Goal: Information Seeking & Learning: Check status

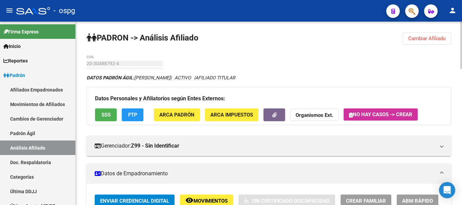
scroll to position [11, 0]
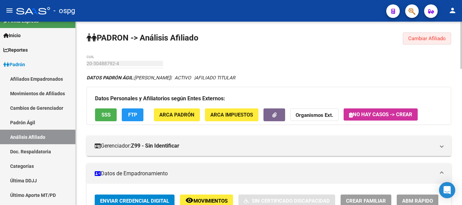
click at [421, 34] on button "Cambiar Afiliado" at bounding box center [427, 38] width 48 height 12
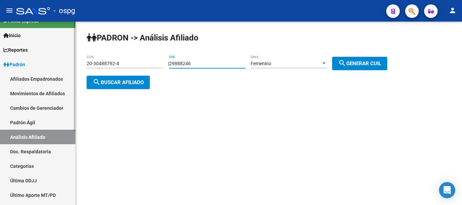
drag, startPoint x: 221, startPoint y: 62, endPoint x: 3, endPoint y: 53, distance: 217.8
click at [0, 72] on mat-sidenav-container "Firma Express Inicio Calendario SSS Instructivos Contacto OS Reportes Ingresos …" at bounding box center [231, 114] width 462 height 184
type input "29862141"
click at [354, 63] on span "search Generar CUIL" at bounding box center [359, 64] width 43 height 6
type input "27-29862141-5"
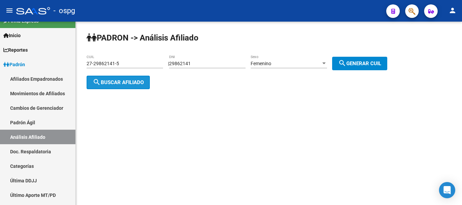
click at [128, 84] on span "search Buscar afiliado" at bounding box center [118, 83] width 51 height 6
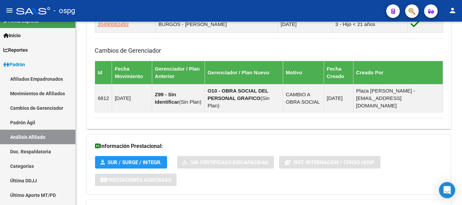
scroll to position [461, 0]
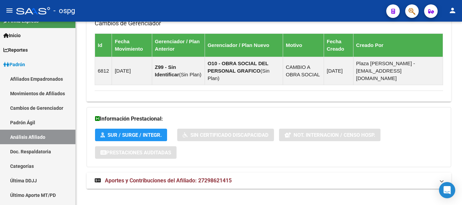
click at [202, 173] on mat-expansion-panel-header "Aportes y Contribuciones del Afiliado: 27298621415" at bounding box center [269, 181] width 365 height 16
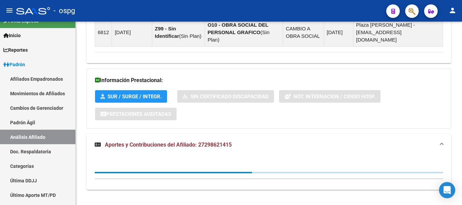
scroll to position [501, 0]
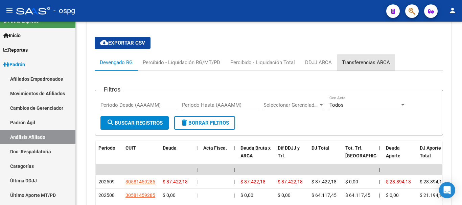
click at [392, 57] on div "Transferencias ARCA" at bounding box center [366, 62] width 58 height 16
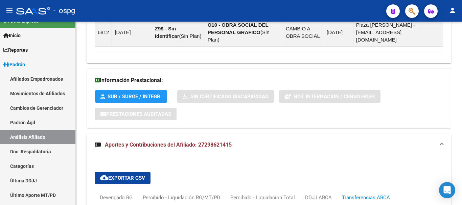
scroll to position [601, 0]
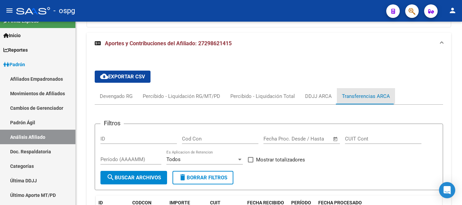
click at [344, 93] on div "Transferencias ARCA" at bounding box center [366, 96] width 48 height 7
click at [327, 93] on div "DDJJ ARCA" at bounding box center [318, 96] width 27 height 7
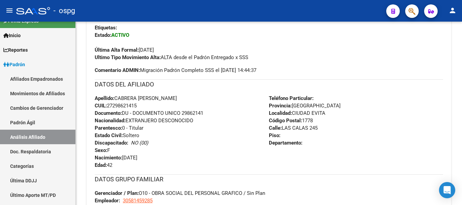
scroll to position [0, 0]
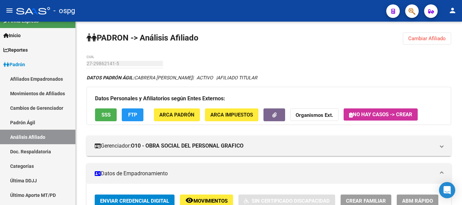
click at [462, 15] on div "menu - ospg person Firma Express Inicio Calendario SSS Instructivos Contacto OS…" at bounding box center [231, 102] width 462 height 205
click at [137, 112] on button "FTP" at bounding box center [133, 115] width 22 height 13
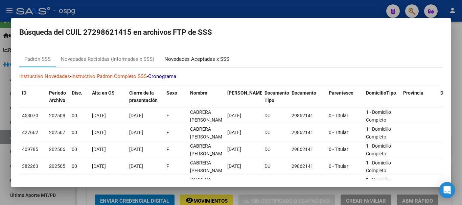
click at [192, 53] on div "Novedades Aceptadas x SSS" at bounding box center [196, 59] width 75 height 16
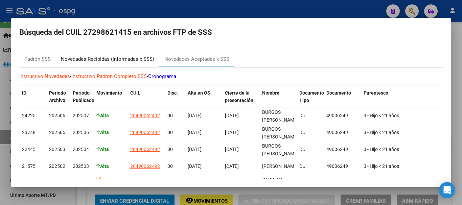
click at [137, 61] on div "Novedades Recibidas (informadas x SSS)" at bounding box center [107, 60] width 93 height 8
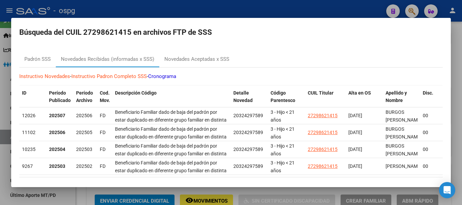
drag, startPoint x: 228, startPoint y: 14, endPoint x: 353, endPoint y: 36, distance: 126.6
click at [230, 13] on div at bounding box center [231, 102] width 462 height 205
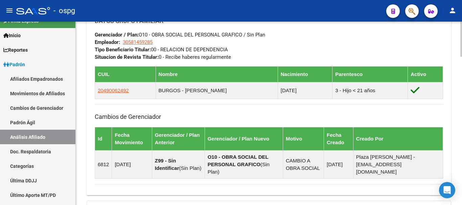
click at [462, 205] on html "menu - ospg person Firma Express Inicio Calendario SSS Instructivos Contacto OS…" at bounding box center [231, 102] width 462 height 205
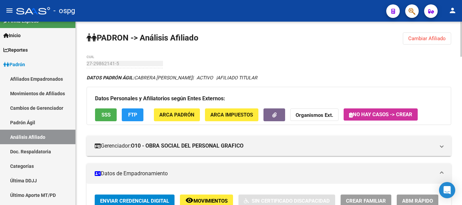
click at [462, 12] on div "menu - ospg person Firma Express Inicio Calendario SSS Instructivos Contacto OS…" at bounding box center [231, 102] width 462 height 205
click at [106, 114] on span "SSS" at bounding box center [106, 115] width 9 height 6
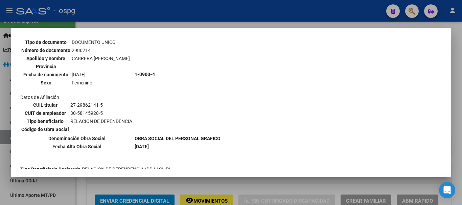
scroll to position [68, 0]
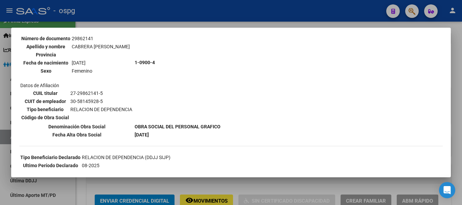
click at [417, 49] on div "--ACTIVO en Obra Social según consulta SSS-- DATOS DE AFILIACION VIGENTE Datos …" at bounding box center [231, 123] width 424 height 298
click at [306, 11] on div at bounding box center [231, 102] width 462 height 205
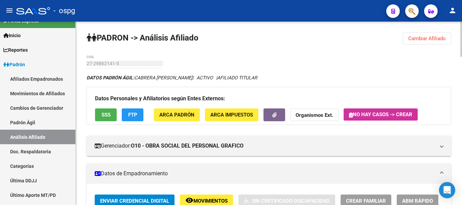
click at [418, 36] on span "Cambiar Afiliado" at bounding box center [428, 39] width 38 height 6
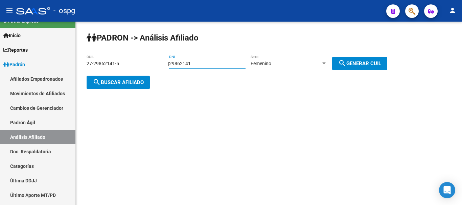
drag, startPoint x: 232, startPoint y: 65, endPoint x: 111, endPoint y: 75, distance: 121.3
click at [111, 75] on app-analisis-afiliado "PADRON -> Análisis Afiliado 27-29862141-5 CUIL | 29862141 DNI Femenino Sexo sea…" at bounding box center [240, 73] width 306 height 24
type input "46091576"
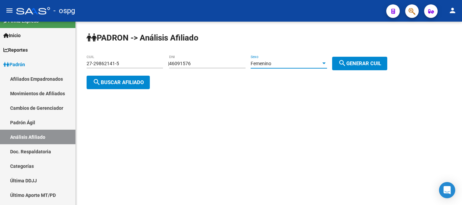
click at [321, 64] on div "Femenino" at bounding box center [286, 64] width 70 height 6
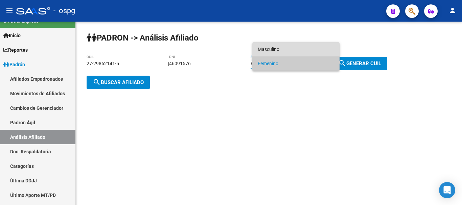
drag, startPoint x: 309, startPoint y: 50, endPoint x: 347, endPoint y: 57, distance: 39.2
click at [312, 50] on span "Masculino" at bounding box center [296, 49] width 76 height 14
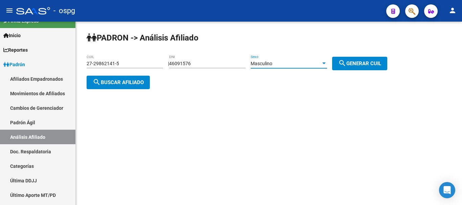
drag, startPoint x: 354, startPoint y: 62, endPoint x: 348, endPoint y: 62, distance: 6.8
click at [355, 62] on span "search Generar CUIL" at bounding box center [359, 64] width 43 height 6
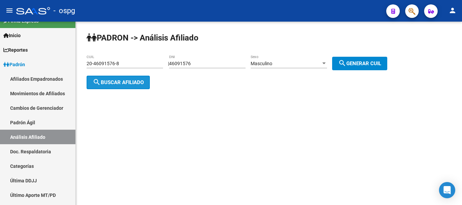
click at [106, 81] on span "search Buscar afiliado" at bounding box center [118, 83] width 51 height 6
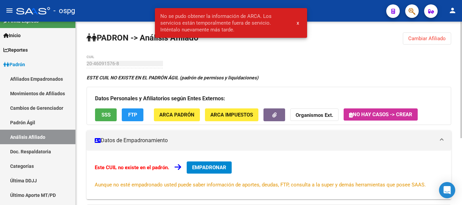
click at [445, 40] on span "Cambiar Afiliado" at bounding box center [428, 39] width 38 height 6
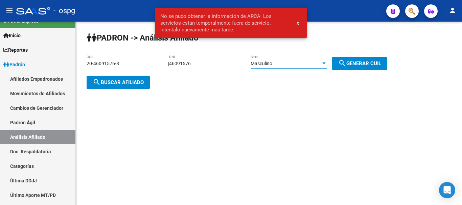
click at [327, 61] on div at bounding box center [324, 63] width 6 height 5
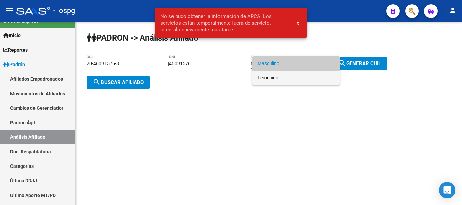
click at [303, 79] on span "Femenino" at bounding box center [296, 78] width 76 height 14
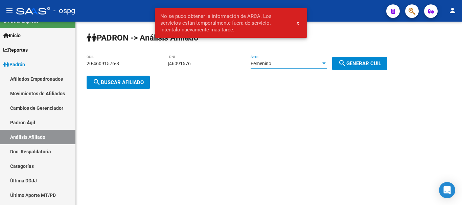
click at [354, 70] on button "search Generar CUIL" at bounding box center [359, 64] width 55 height 14
click at [111, 81] on span "search Buscar afiliado" at bounding box center [118, 83] width 51 height 6
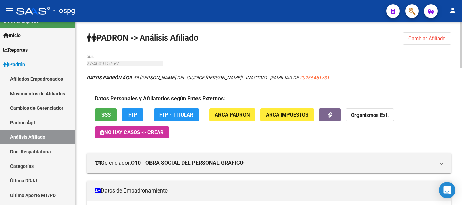
drag, startPoint x: 430, startPoint y: 37, endPoint x: 356, endPoint y: 37, distance: 74.1
click at [430, 37] on span "Cambiar Afiliado" at bounding box center [428, 39] width 38 height 6
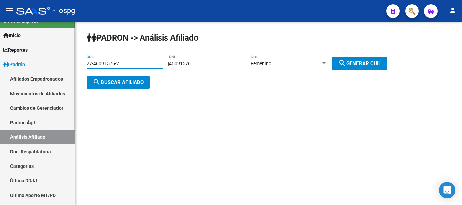
drag, startPoint x: 146, startPoint y: 62, endPoint x: 2, endPoint y: 67, distance: 144.0
click at [0, 78] on mat-sidenav-container "Firma Express Inicio Calendario SSS Instructivos Contacto OS Reportes Ingresos …" at bounding box center [231, 114] width 462 height 184
paste input "0-25646173-1"
type input "20-25646173-1"
click at [110, 87] on button "search Buscar afiliado" at bounding box center [118, 83] width 63 height 14
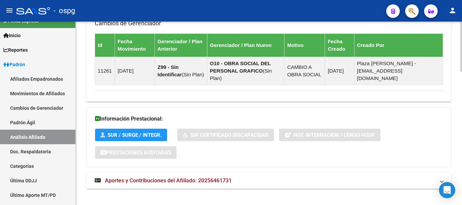
click at [187, 178] on span "Aportes y Contribuciones del Afiliado: 20256461731" at bounding box center [168, 181] width 127 height 6
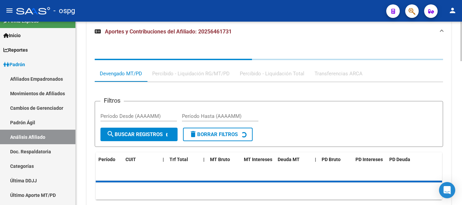
scroll to position [665, 0]
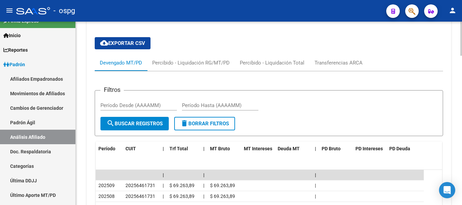
click at [337, 44] on div "cloud_download Exportar CSV Devengado MT/PD Percibido - Liquidación RG/MT/PD Pe…" at bounding box center [269, 172] width 349 height 281
click at [333, 59] on div "Transferencias ARCA" at bounding box center [339, 62] width 48 height 7
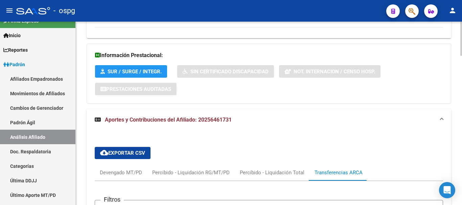
scroll to position [0, 0]
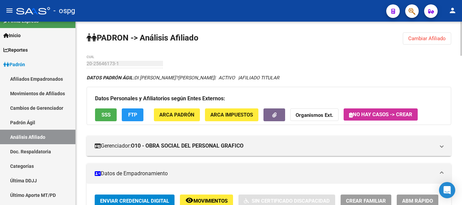
click at [462, 0] on html "menu - ospg person Firma Express Inicio Calendario SSS Instructivos Contacto OS…" at bounding box center [231, 102] width 462 height 205
drag, startPoint x: 417, startPoint y: 37, endPoint x: 412, endPoint y: 37, distance: 5.4
click at [416, 37] on span "Cambiar Afiliado" at bounding box center [428, 39] width 38 height 6
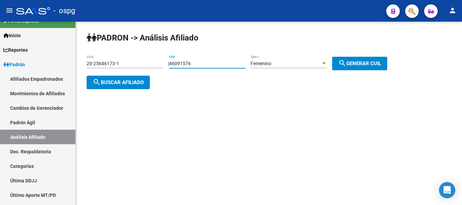
drag, startPoint x: 217, startPoint y: 62, endPoint x: 110, endPoint y: 65, distance: 106.3
click at [111, 65] on app-analisis-afiliado "PADRON -> Análisis Afiliado 20-25646173-1 CUIL | 46091576 DNI Femenino Sexo sea…" at bounding box center [240, 73] width 306 height 24
type input "21065585"
click at [286, 63] on div "Femenino" at bounding box center [286, 64] width 70 height 6
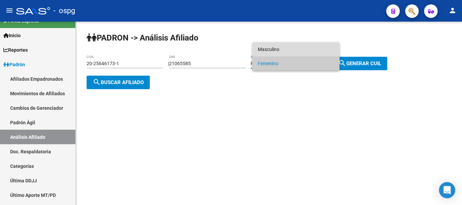
click at [292, 52] on span "Masculino" at bounding box center [296, 49] width 76 height 14
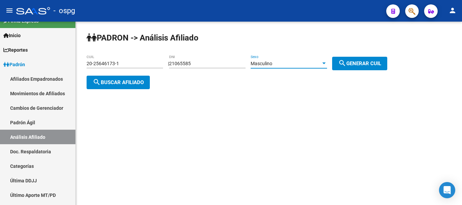
drag, startPoint x: 359, startPoint y: 64, endPoint x: 347, endPoint y: 63, distance: 12.3
click at [359, 64] on span "search Generar CUIL" at bounding box center [359, 64] width 43 height 6
type input "23-21065585-9"
click at [140, 81] on span "search Buscar afiliado" at bounding box center [118, 83] width 51 height 6
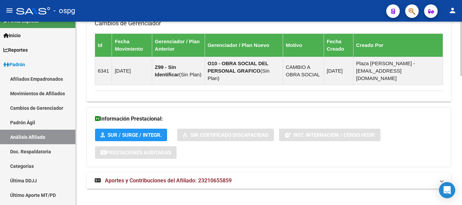
click at [232, 177] on mat-expansion-panel-header "Aportes y Contribuciones del Afiliado: 23210655859" at bounding box center [269, 181] width 365 height 16
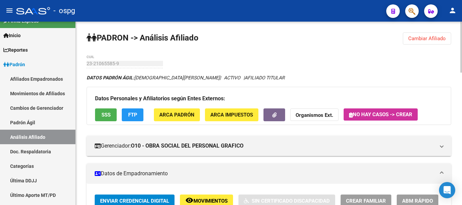
click at [462, 8] on div "menu - ospg person Firma Express Inicio Calendario SSS Instructivos Contacto OS…" at bounding box center [231, 102] width 462 height 205
click at [115, 111] on button "SSS" at bounding box center [106, 115] width 22 height 13
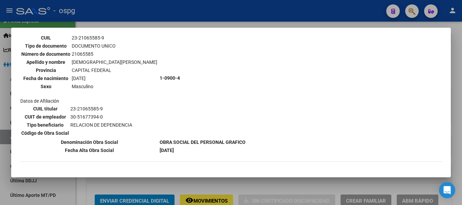
scroll to position [68, 0]
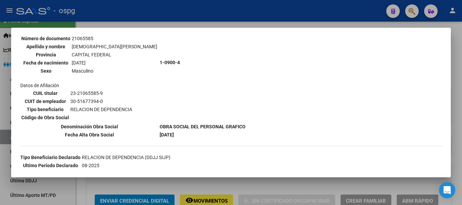
click at [242, 21] on div at bounding box center [231, 102] width 462 height 205
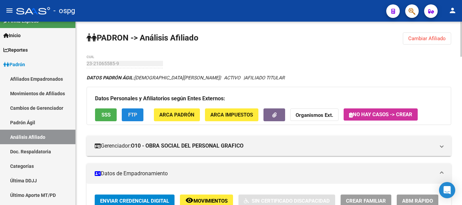
click at [140, 112] on button "FTP" at bounding box center [133, 115] width 22 height 13
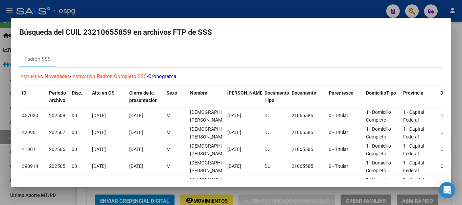
click at [263, 7] on div at bounding box center [231, 102] width 462 height 205
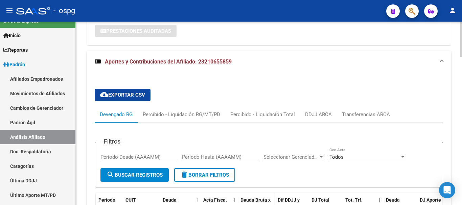
scroll to position [575, 0]
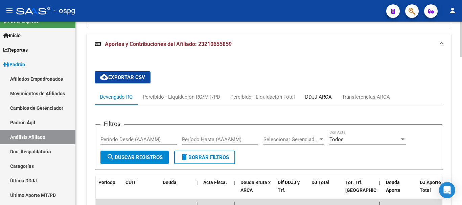
click at [311, 89] on div "DDJJ ARCA" at bounding box center [318, 97] width 37 height 16
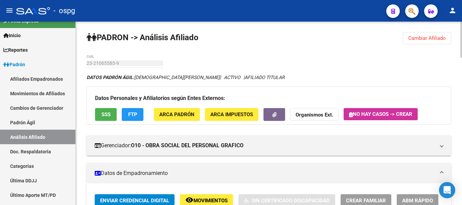
scroll to position [0, 0]
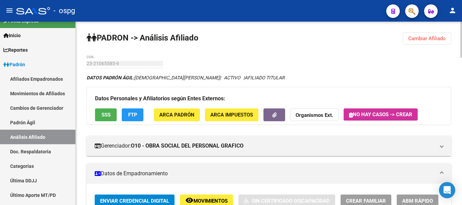
drag, startPoint x: 437, startPoint y: 34, endPoint x: 325, endPoint y: 54, distance: 113.8
click at [437, 34] on button "Cambiar Afiliado" at bounding box center [427, 38] width 48 height 12
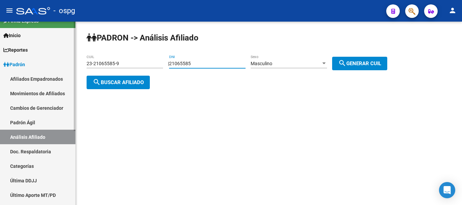
drag, startPoint x: 238, startPoint y: 63, endPoint x: 0, endPoint y: 78, distance: 238.4
click at [0, 78] on mat-sidenav-container "Firma Express Inicio Calendario SSS Instructivos Contacto OS Reportes Ingresos …" at bounding box center [231, 114] width 462 height 184
type input "23993097"
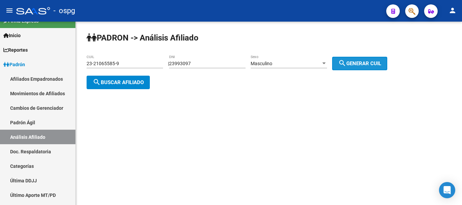
click at [368, 57] on button "search Generar CUIL" at bounding box center [359, 64] width 55 height 14
type input "20-23993097-3"
click at [121, 84] on span "search Buscar afiliado" at bounding box center [118, 83] width 51 height 6
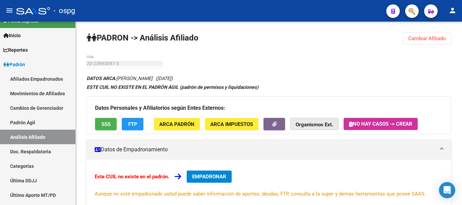
click at [320, 124] on strong "Organismos Ext." at bounding box center [315, 125] width 38 height 6
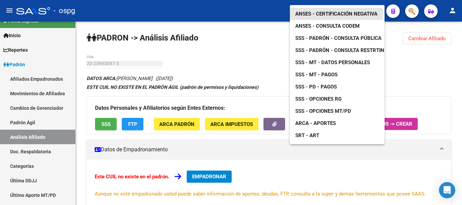
click at [342, 11] on span "ANSES - Certificación Negativa" at bounding box center [337, 14] width 82 height 6
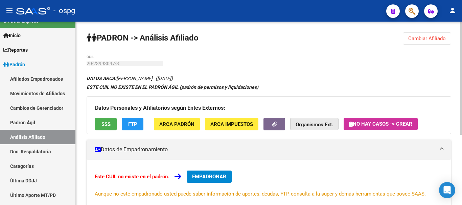
click at [305, 123] on strong "Organismos Ext." at bounding box center [315, 125] width 38 height 6
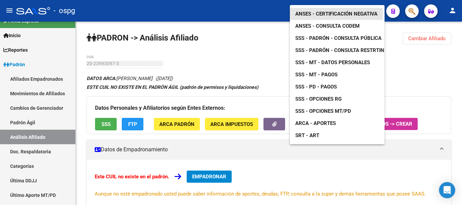
click at [332, 11] on span "ANSES - Certificación Negativa" at bounding box center [337, 14] width 82 height 6
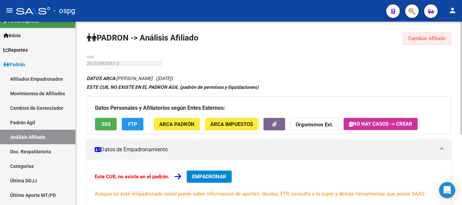
click at [413, 39] on span "Cambiar Afiliado" at bounding box center [428, 39] width 38 height 6
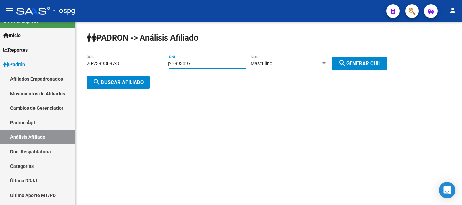
drag, startPoint x: 214, startPoint y: 66, endPoint x: 112, endPoint y: 67, distance: 101.6
click at [113, 67] on app-analisis-afiliado "PADRON -> Análisis Afiliado 20-23993097-3 CUIL | 23993097 DNI Masculino Sexo se…" at bounding box center [240, 73] width 306 height 24
paste input "40097831"
type input "40097831"
click at [320, 61] on div "Masculino" at bounding box center [286, 64] width 70 height 6
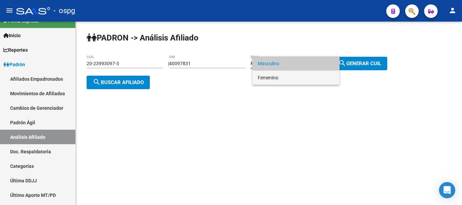
drag, startPoint x: 316, startPoint y: 74, endPoint x: 350, endPoint y: 66, distance: 34.9
click at [316, 75] on span "Femenino" at bounding box center [296, 78] width 76 height 14
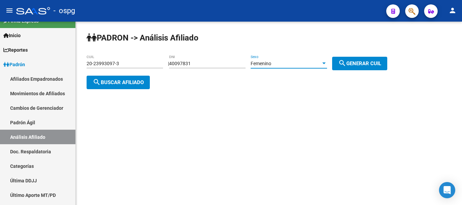
click at [366, 62] on span "search Generar CUIL" at bounding box center [359, 64] width 43 height 6
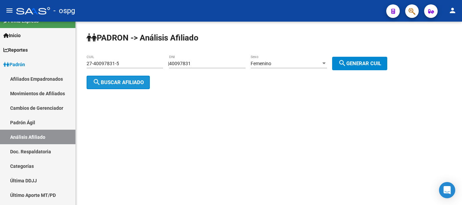
click at [149, 82] on button "search Buscar afiliado" at bounding box center [118, 83] width 63 height 14
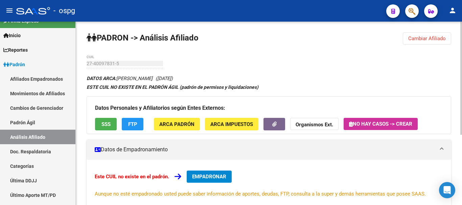
click at [321, 128] on strong "Organismos Ext." at bounding box center [315, 125] width 38 height 6
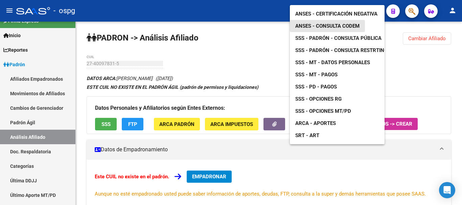
click at [343, 23] on span "ANSES - Consulta CODEM" at bounding box center [328, 26] width 64 height 6
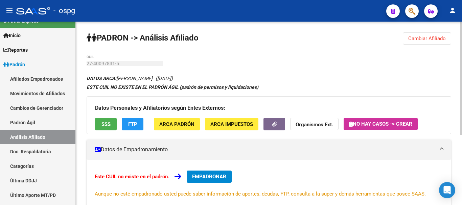
drag, startPoint x: 419, startPoint y: 45, endPoint x: 419, endPoint y: 40, distance: 4.4
click at [419, 44] on div "PADRON -> Análisis Afiliado Cambiar Afiliado 27-40097831-5 CUIL DATOS ARCA: [PE…" at bounding box center [269, 171] width 387 height 298
click at [419, 40] on span "Cambiar Afiliado" at bounding box center [428, 39] width 38 height 6
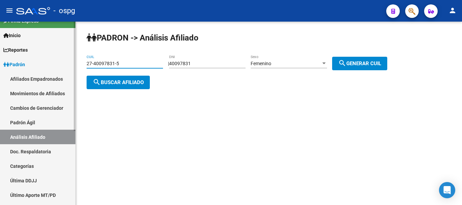
drag, startPoint x: 65, startPoint y: 64, endPoint x: 0, endPoint y: 71, distance: 65.7
click at [0, 71] on mat-sidenav-container "Firma Express Inicio Calendario SSS Instructivos Contacto OS Reportes Ingresos …" at bounding box center [231, 114] width 462 height 184
paste input "0-25646173-1"
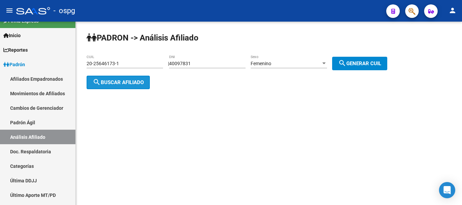
click at [101, 82] on mat-icon "search" at bounding box center [97, 82] width 8 height 8
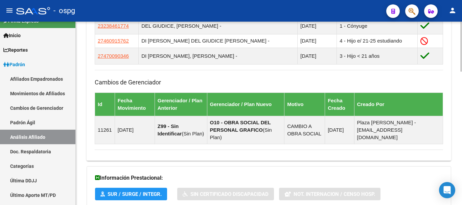
scroll to position [491, 0]
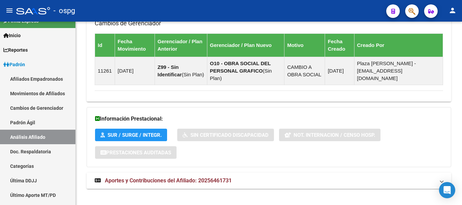
click at [332, 178] on mat-expansion-panel-header "Aportes y Contribuciones del Afiliado: 20256461731" at bounding box center [269, 181] width 365 height 16
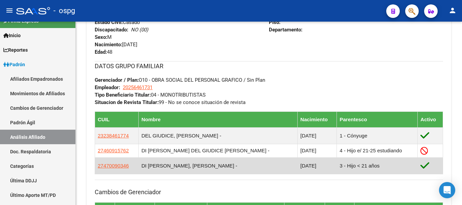
scroll to position [356, 0]
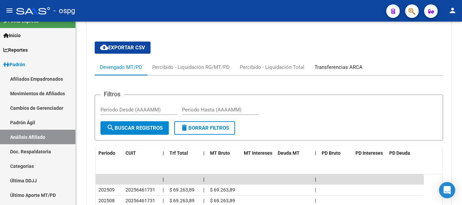
click at [354, 59] on div "Transferencias ARCA" at bounding box center [339, 67] width 58 height 16
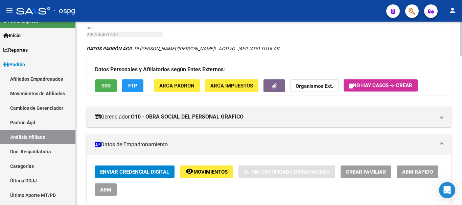
scroll to position [0, 0]
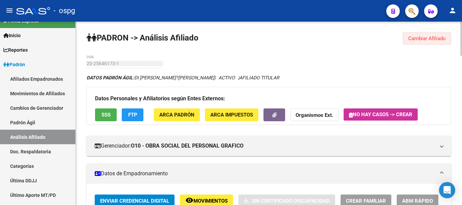
drag, startPoint x: 423, startPoint y: 39, endPoint x: 418, endPoint y: 39, distance: 5.8
click at [423, 38] on span "Cambiar Afiliado" at bounding box center [428, 39] width 38 height 6
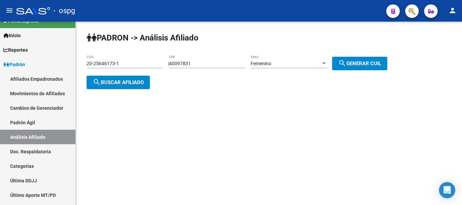
drag, startPoint x: 200, startPoint y: 60, endPoint x: 175, endPoint y: 65, distance: 25.9
click at [168, 65] on div "| 40097831 DNI Femenino Sexo search Generar CUIL" at bounding box center [280, 63] width 224 height 5
drag, startPoint x: 210, startPoint y: 66, endPoint x: 135, endPoint y: 69, distance: 75.2
click at [136, 68] on app-analisis-afiliado "PADRON -> Análisis Afiliado 20-25646173-1 CUIL | 40097831 DNI Femenino Sexo sea…" at bounding box center [240, 73] width 306 height 24
click at [277, 60] on div "Femenino Sexo" at bounding box center [289, 62] width 76 height 14
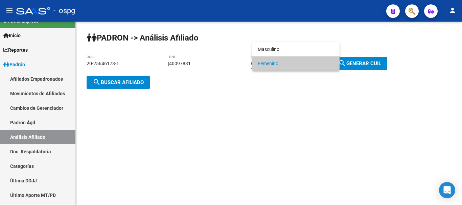
click at [371, 63] on div at bounding box center [231, 102] width 462 height 205
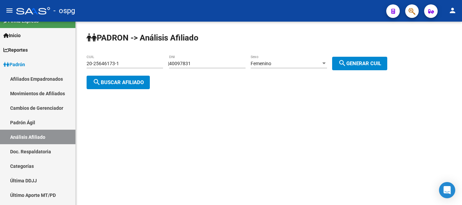
click at [357, 60] on button "search Generar CUIL" at bounding box center [359, 64] width 55 height 14
click at [99, 82] on mat-icon "search" at bounding box center [97, 82] width 8 height 8
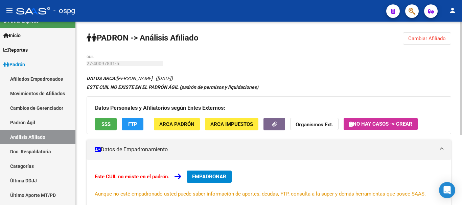
click at [308, 123] on strong "Organismos Ext." at bounding box center [315, 125] width 38 height 6
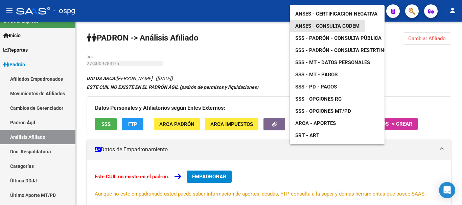
click at [339, 23] on span "ANSES - Consulta CODEM" at bounding box center [328, 26] width 64 height 6
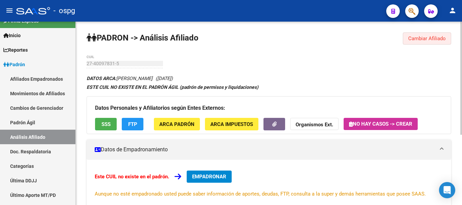
drag, startPoint x: 425, startPoint y: 35, endPoint x: 302, endPoint y: 53, distance: 124.5
click at [425, 35] on button "Cambiar Afiliado" at bounding box center [427, 38] width 48 height 12
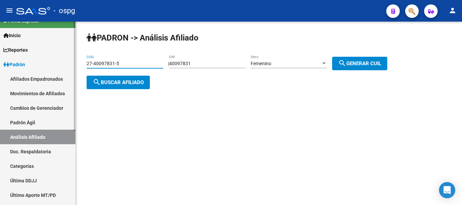
drag, startPoint x: 137, startPoint y: 65, endPoint x: 7, endPoint y: 85, distance: 132.2
click at [6, 83] on mat-sidenav-container "Firma Express Inicio Calendario SSS Instructivos Contacto OS Reportes Ingresos …" at bounding box center [231, 114] width 462 height 184
paste input "0-14447304-4"
type input "20-14447304-4"
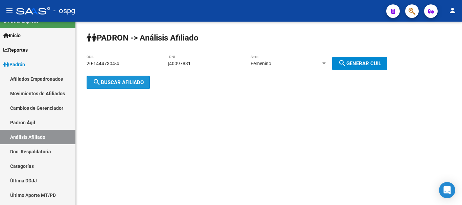
click at [117, 82] on span "search Buscar afiliado" at bounding box center [118, 83] width 51 height 6
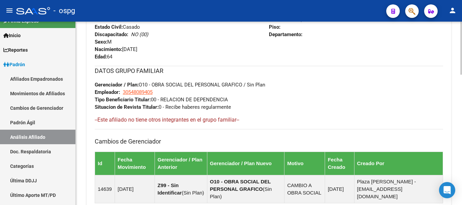
scroll to position [338, 0]
